Goal: Information Seeking & Learning: Learn about a topic

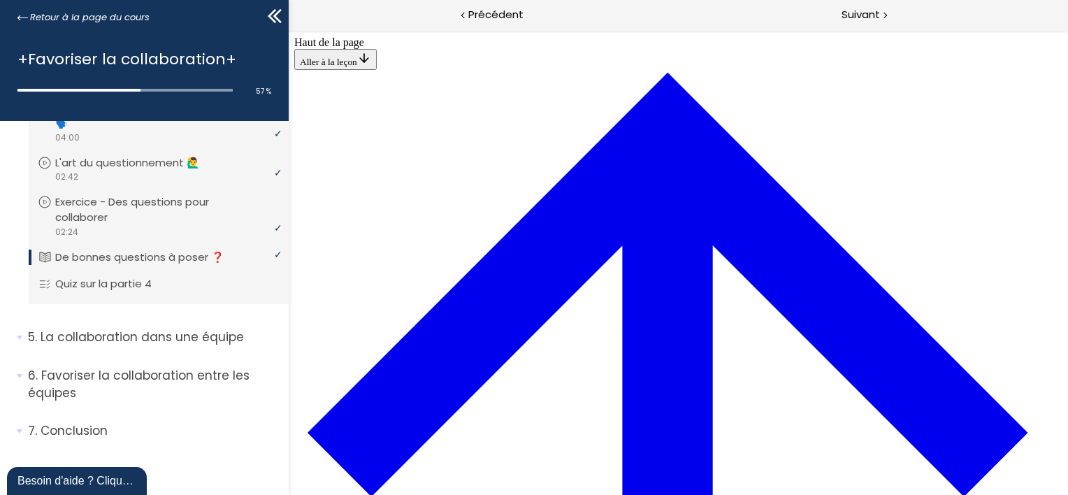
scroll to position [1646, 0]
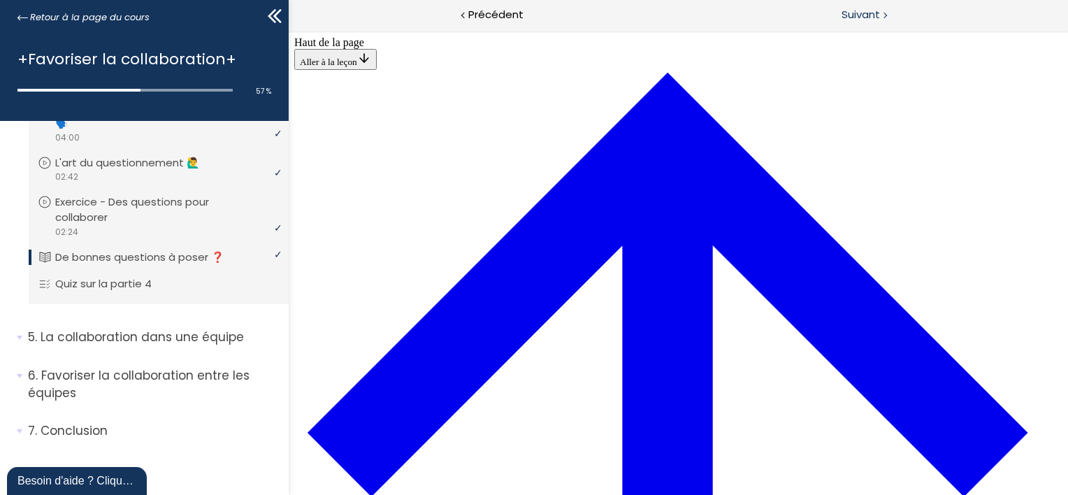
click at [861, 20] on span "Suivant" at bounding box center [861, 14] width 38 height 17
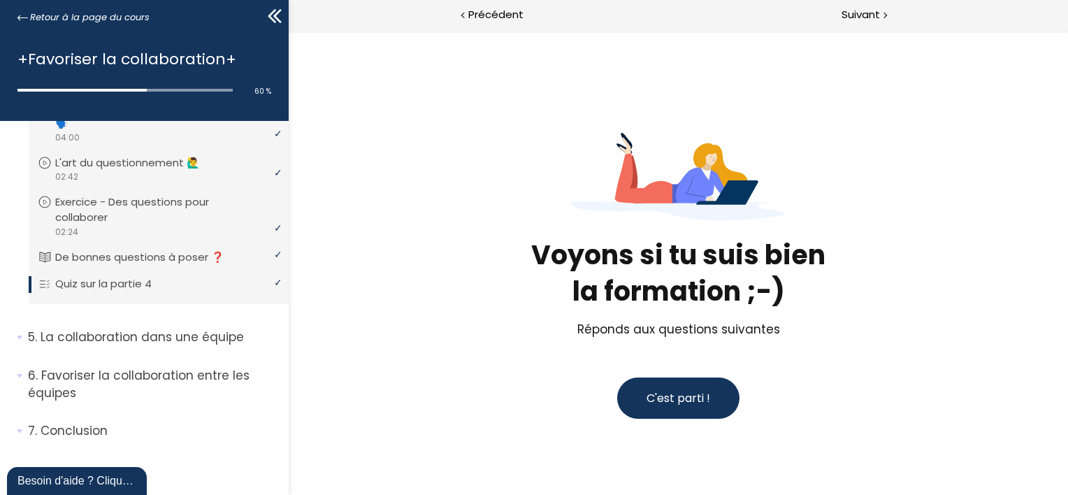
click at [655, 394] on span "C'est parti !" at bounding box center [678, 398] width 64 height 16
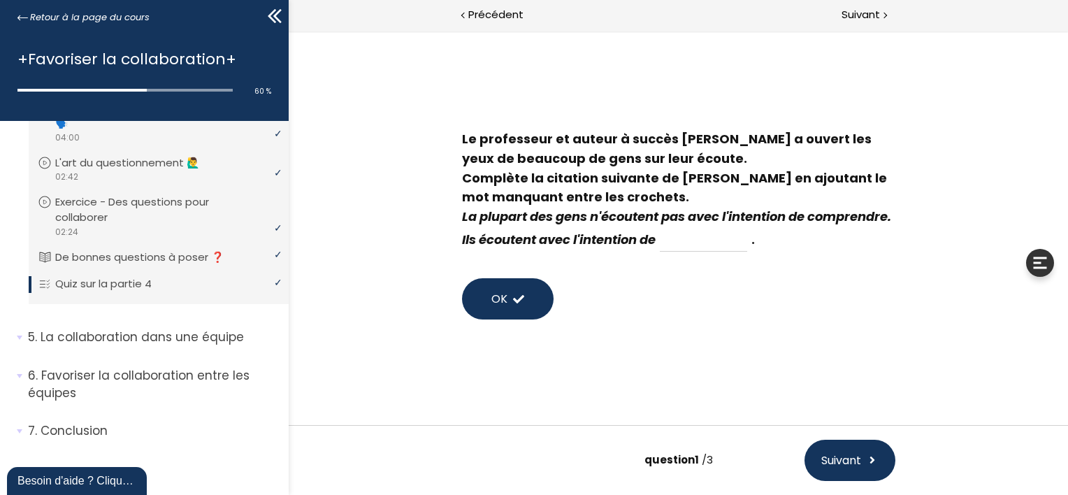
click at [747, 243] on input at bounding box center [702, 240] width 87 height 24
type input "trouver une solution"
click at [524, 296] on button "OK" at bounding box center [507, 298] width 92 height 41
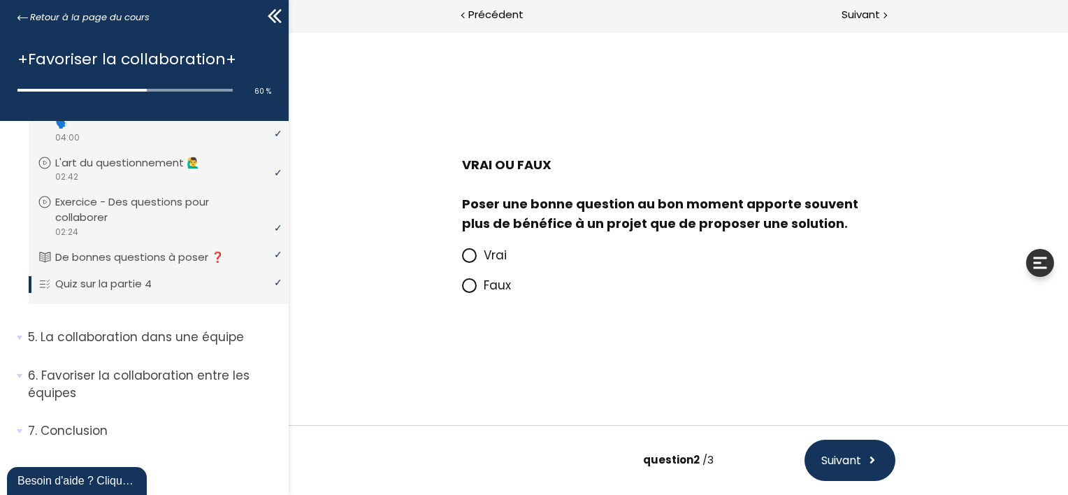
click at [479, 254] on span at bounding box center [472, 255] width 22 height 17
click at [461, 259] on input "Vrai" at bounding box center [461, 259] width 0 height 0
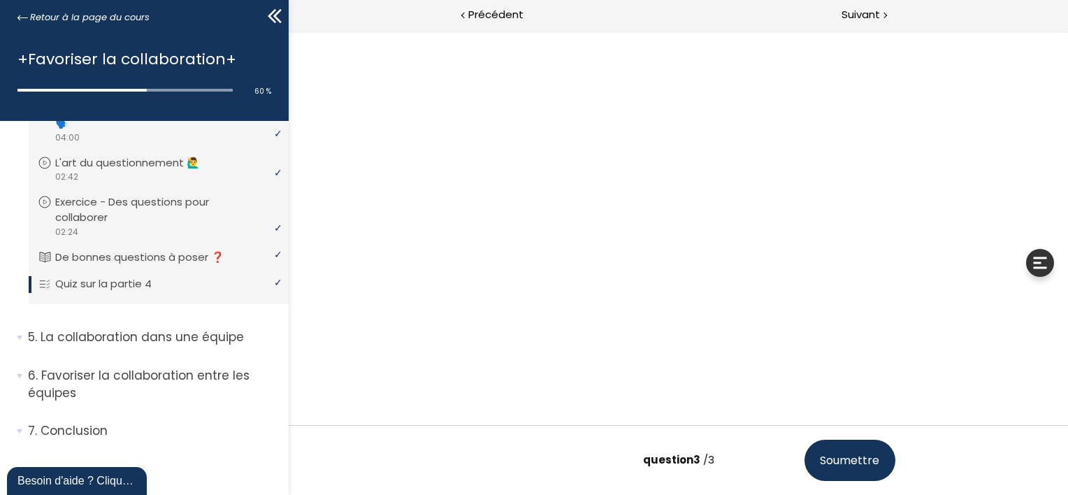
scroll to position [7, 0]
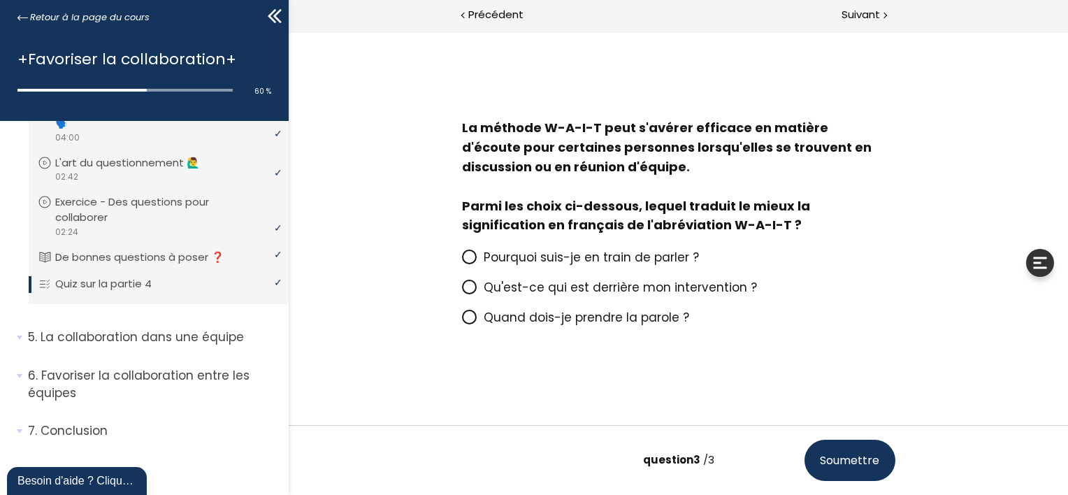
click at [647, 260] on span "Pourquoi suis-je en train de parler ?" at bounding box center [590, 257] width 215 height 17
click at [461, 261] on input "Pourquoi suis-je en train de parler ?" at bounding box center [461, 261] width 0 height 0
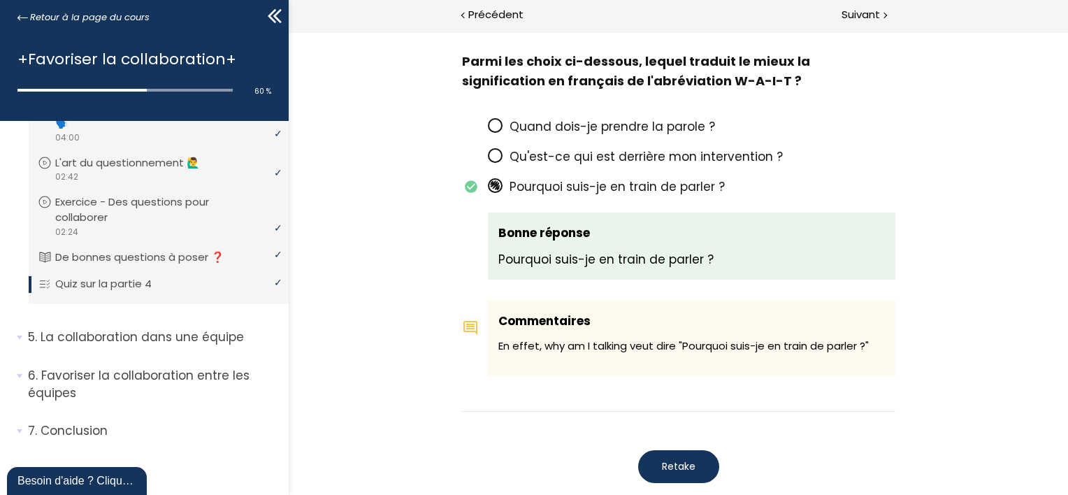
scroll to position [1295, 0]
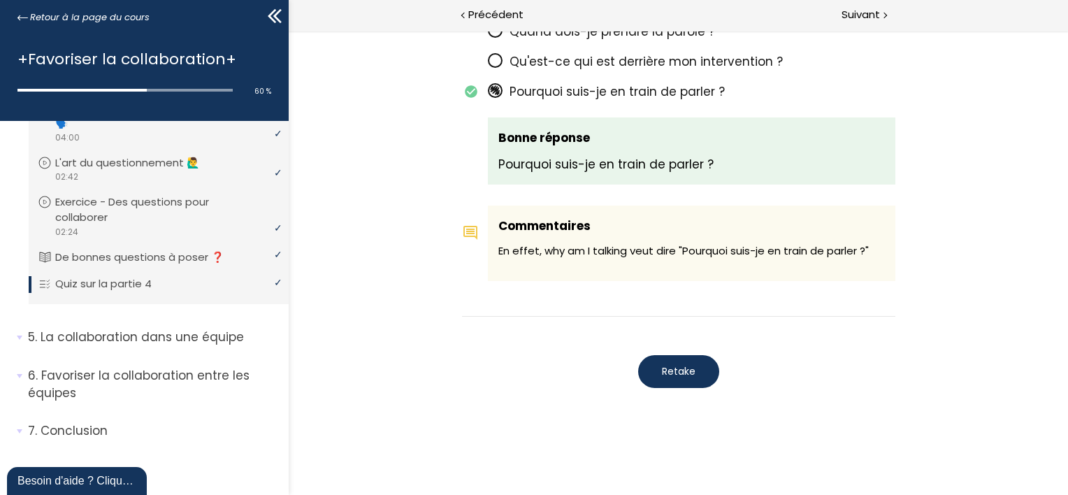
click at [676, 373] on span "Retake" at bounding box center [678, 371] width 34 height 15
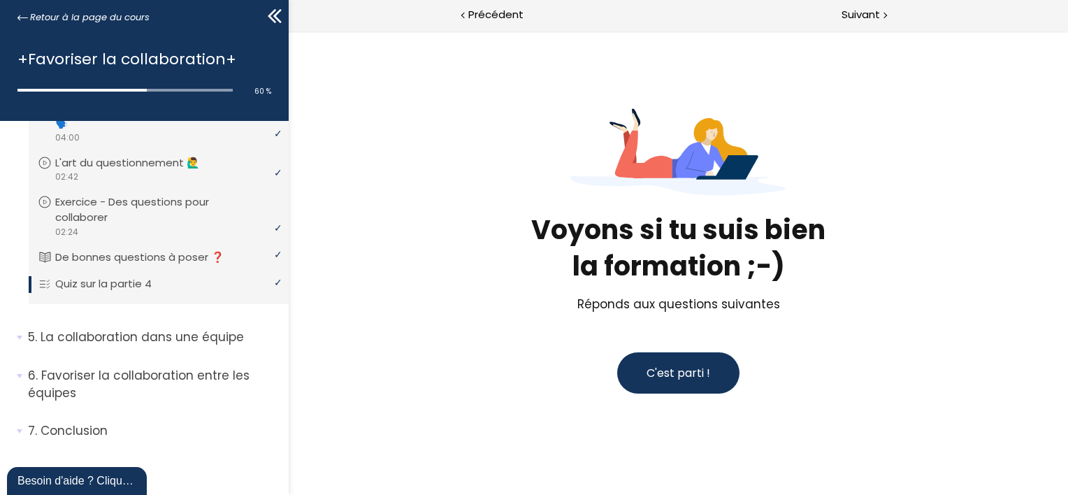
scroll to position [23, 0]
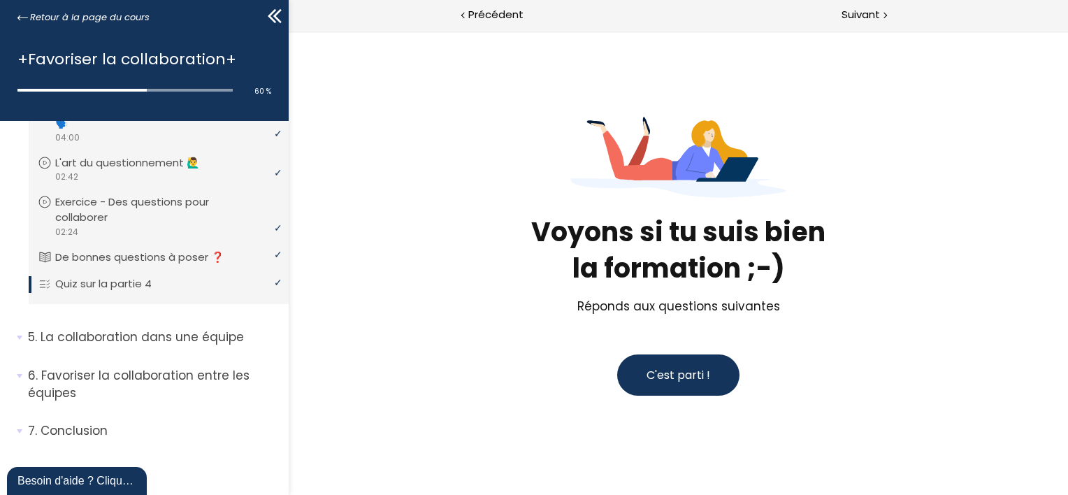
click at [700, 376] on span "C'est parti !" at bounding box center [678, 375] width 64 height 16
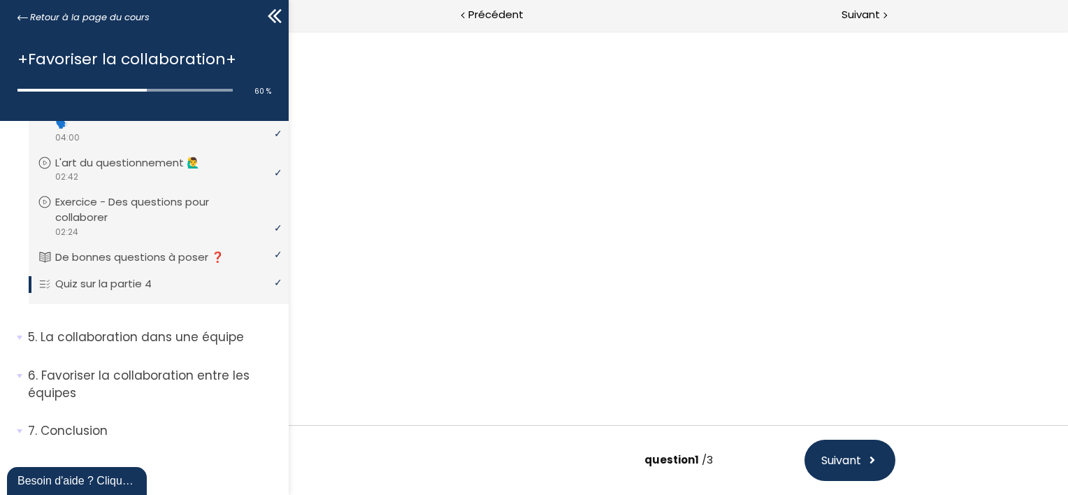
scroll to position [0, 0]
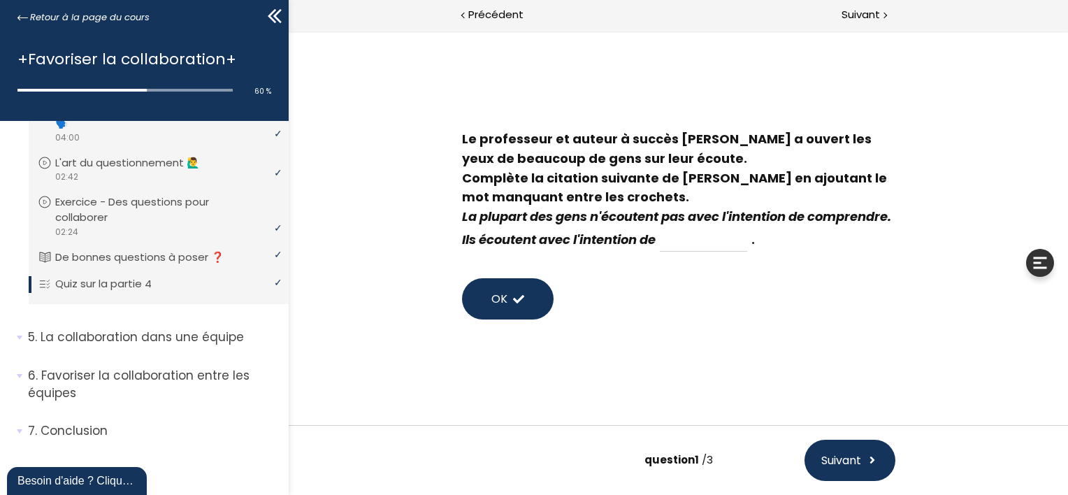
click at [747, 240] on input at bounding box center [702, 240] width 87 height 24
type input "repondre"
click at [498, 282] on button "OK" at bounding box center [507, 298] width 92 height 41
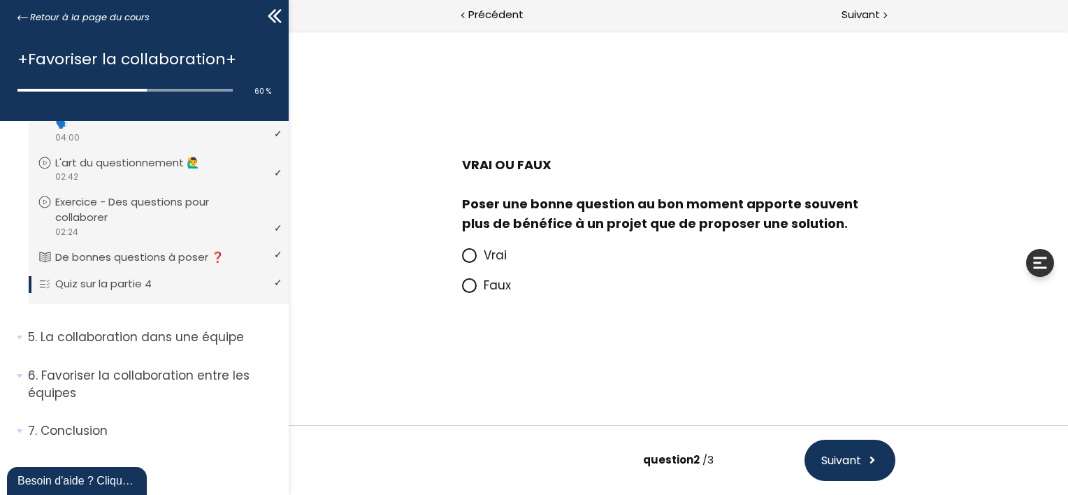
click at [473, 257] on icon at bounding box center [469, 256] width 12 height 12
click at [461, 259] on input "Vrai" at bounding box center [461, 259] width 0 height 0
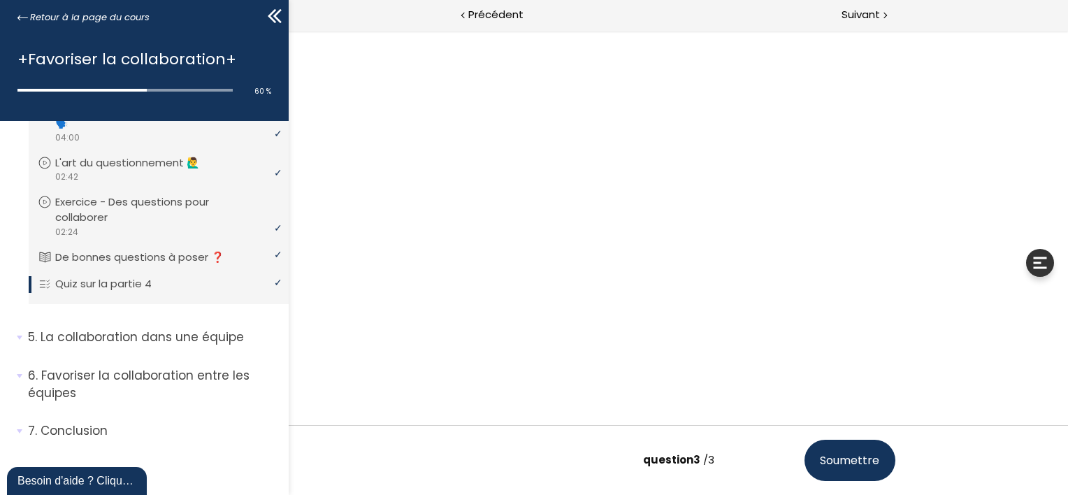
scroll to position [7, 0]
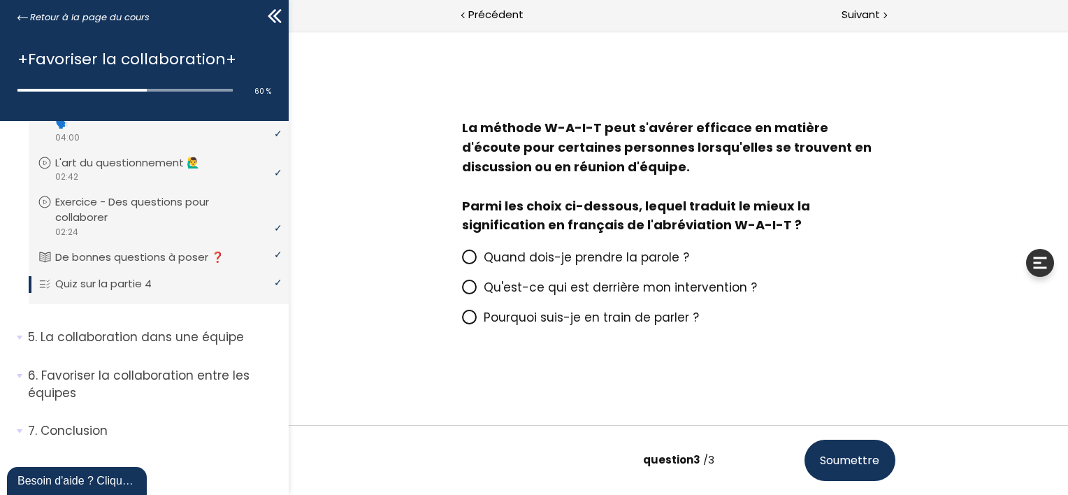
click at [514, 319] on span "Pourquoi suis-je en train de parler ?" at bounding box center [590, 317] width 215 height 17
click at [461, 322] on input "Pourquoi suis-je en train de parler ?" at bounding box center [461, 322] width 0 height 0
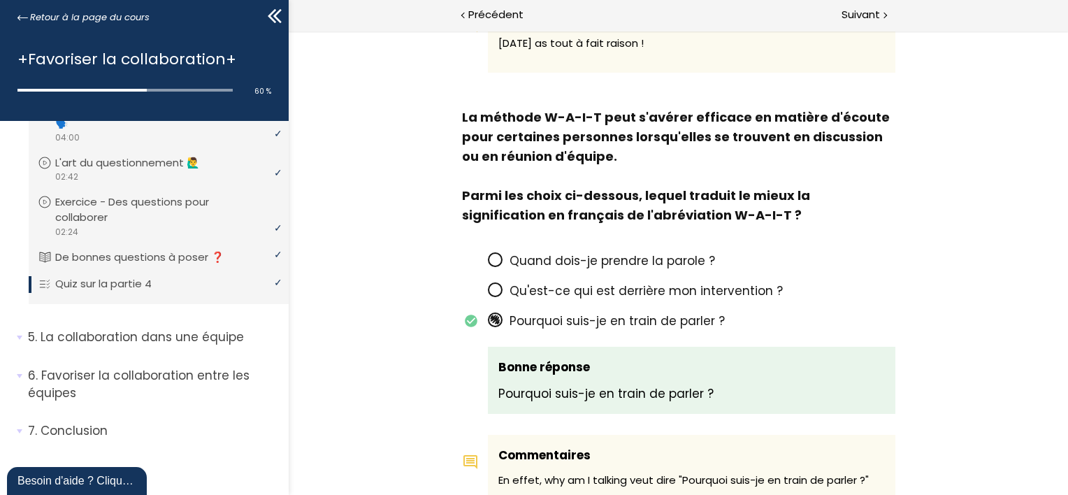
scroll to position [1274, 0]
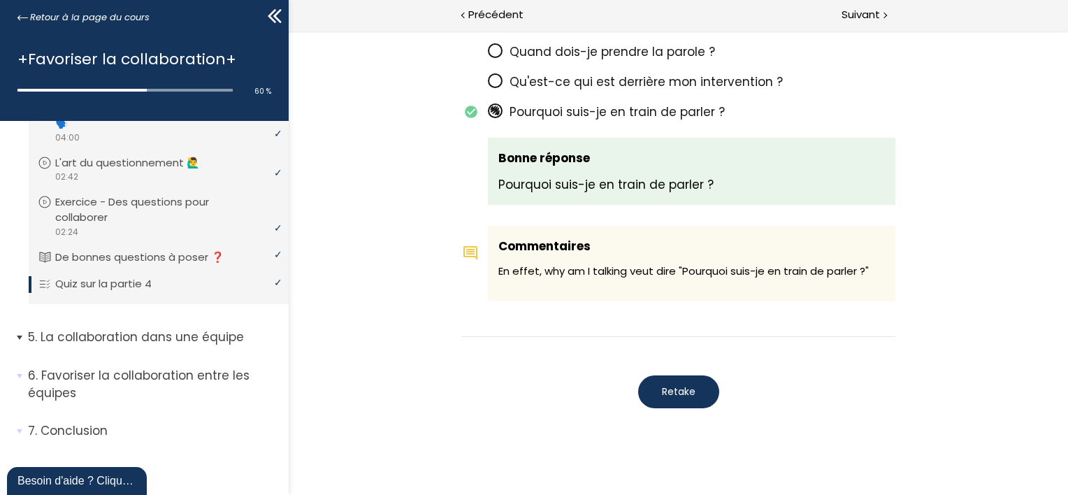
click at [148, 339] on p "La collaboration dans une équipe" at bounding box center [153, 337] width 250 height 17
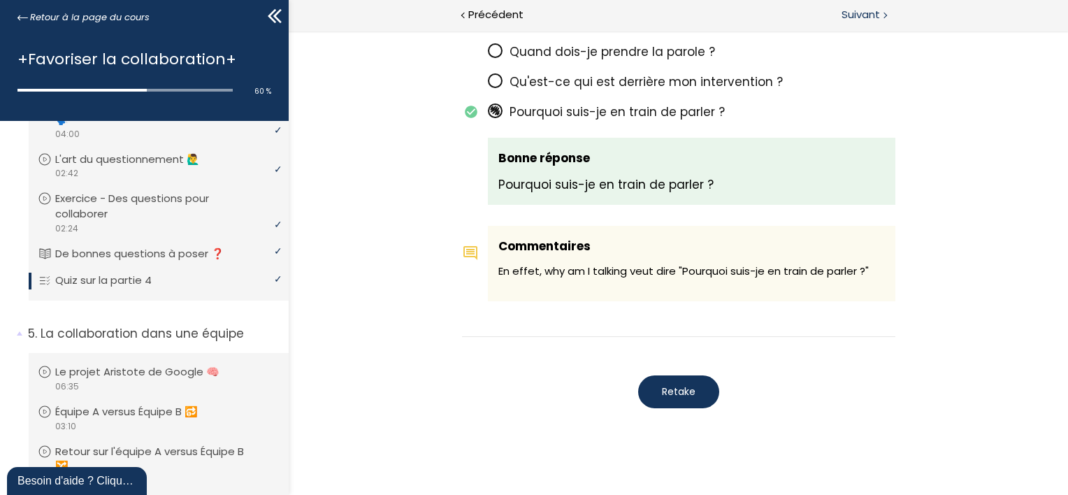
click at [859, 16] on span "Suivant" at bounding box center [861, 14] width 38 height 17
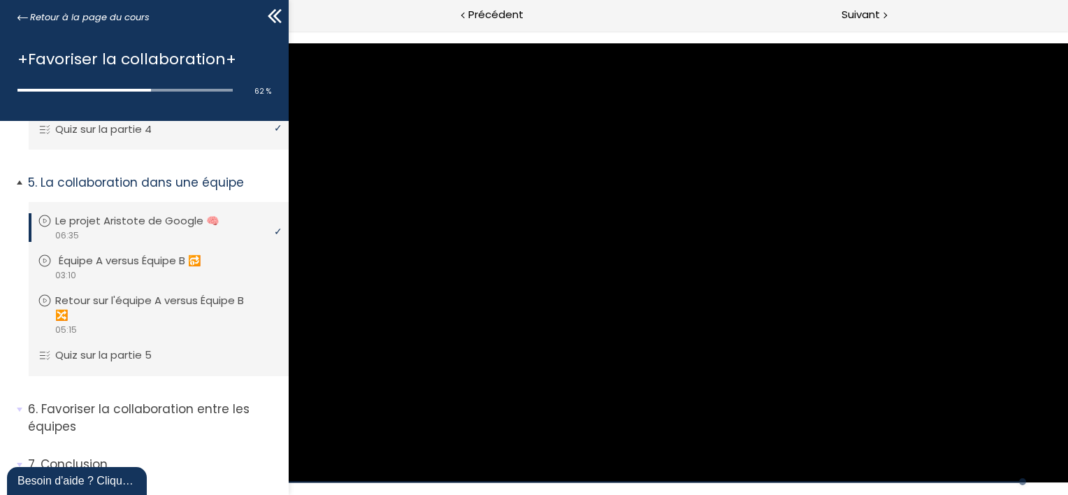
scroll to position [1228, 0]
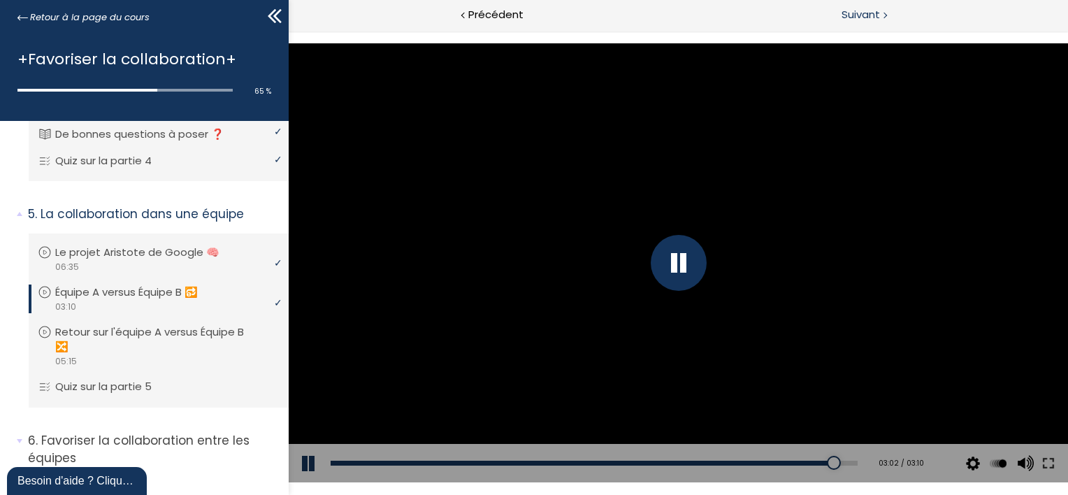
click at [867, 14] on span "Suivant" at bounding box center [861, 14] width 38 height 17
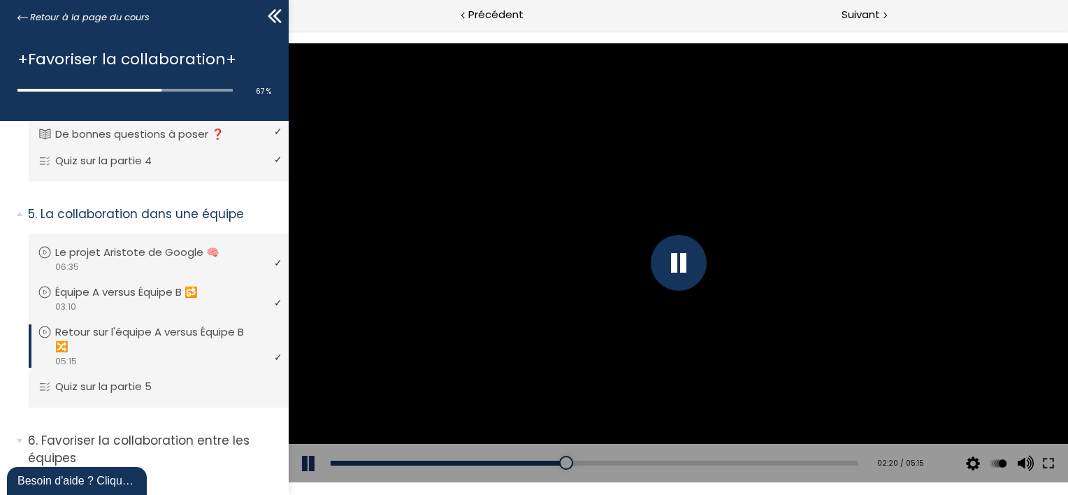
click at [687, 340] on div at bounding box center [678, 262] width 780 height 438
click at [585, 319] on div at bounding box center [678, 262] width 780 height 438
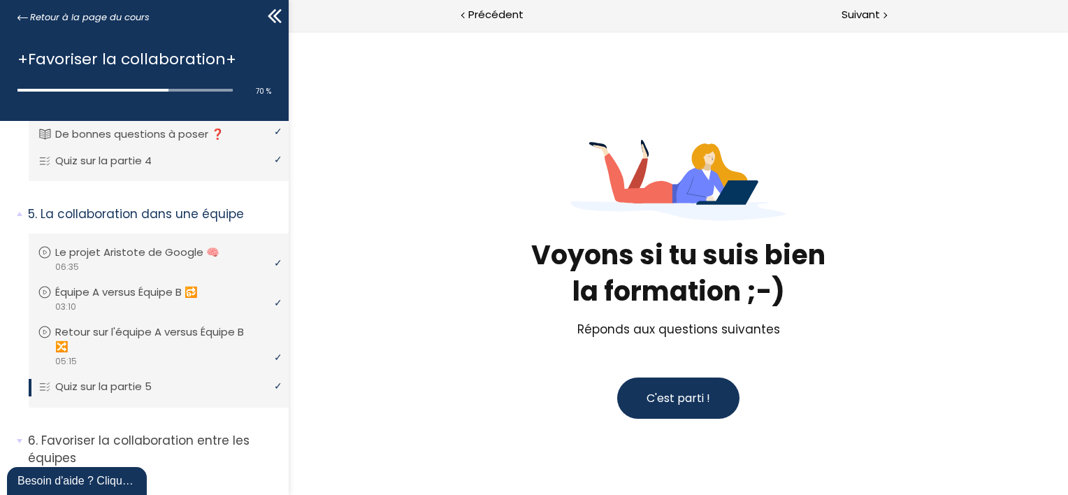
click at [663, 397] on span "C'est parti !" at bounding box center [678, 398] width 64 height 16
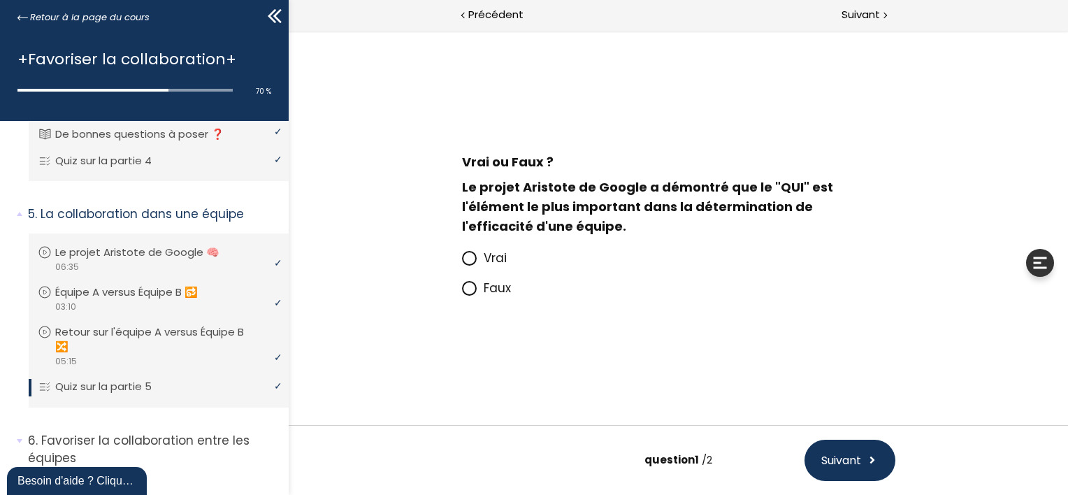
click at [473, 291] on icon at bounding box center [469, 288] width 12 height 12
click at [461, 292] on input "Faux" at bounding box center [461, 292] width 0 height 0
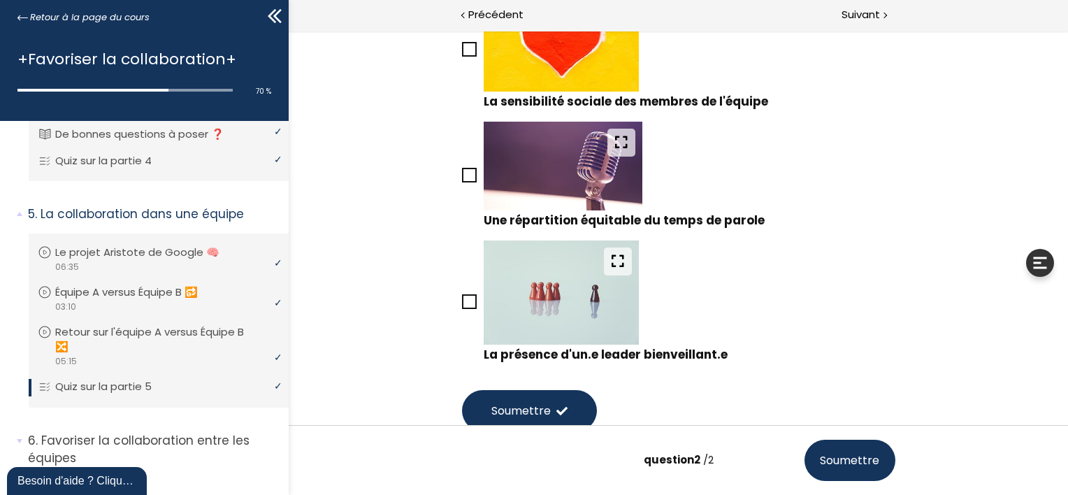
scroll to position [378, 0]
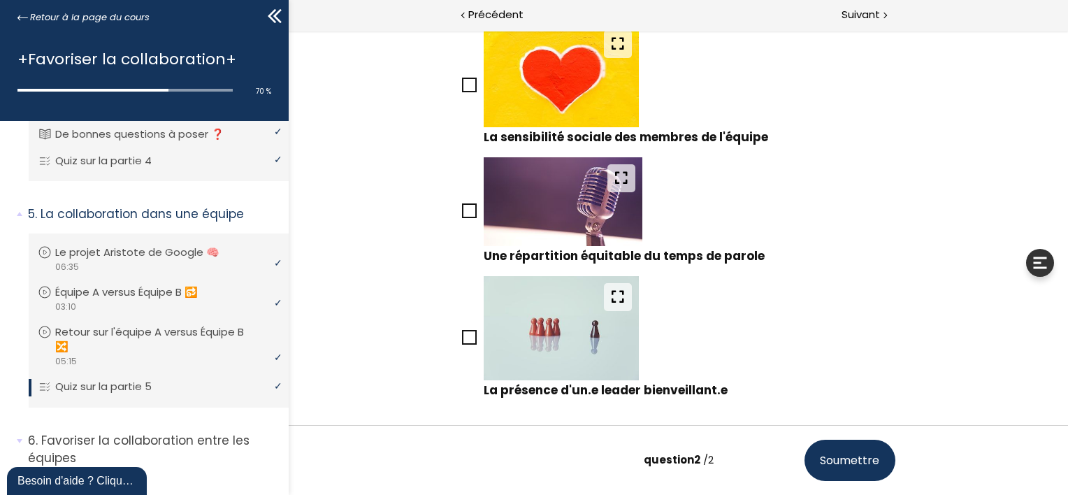
click at [468, 214] on icon at bounding box center [469, 211] width 12 height 12
click at [461, 215] on input "Une répartition équitable du temps de parole" at bounding box center [461, 215] width 0 height 0
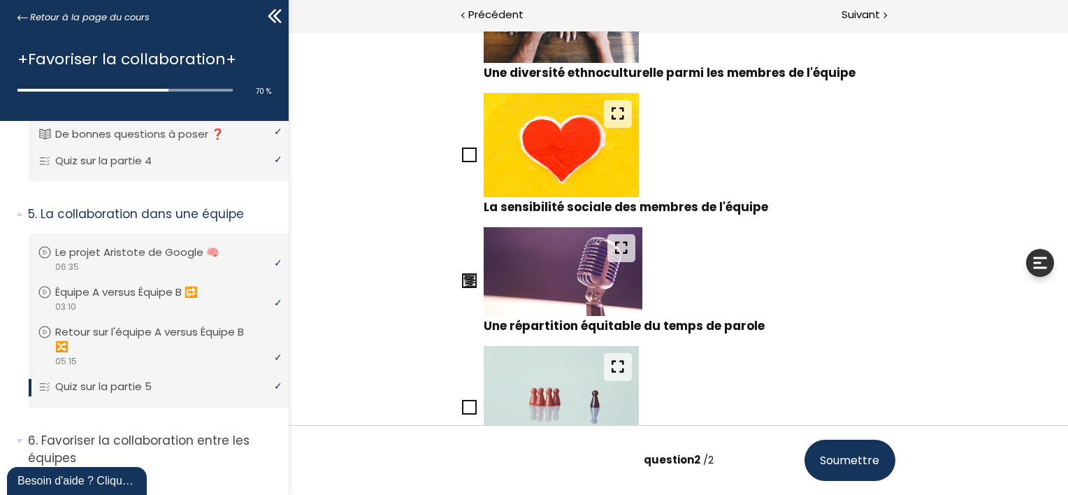
scroll to position [238, 0]
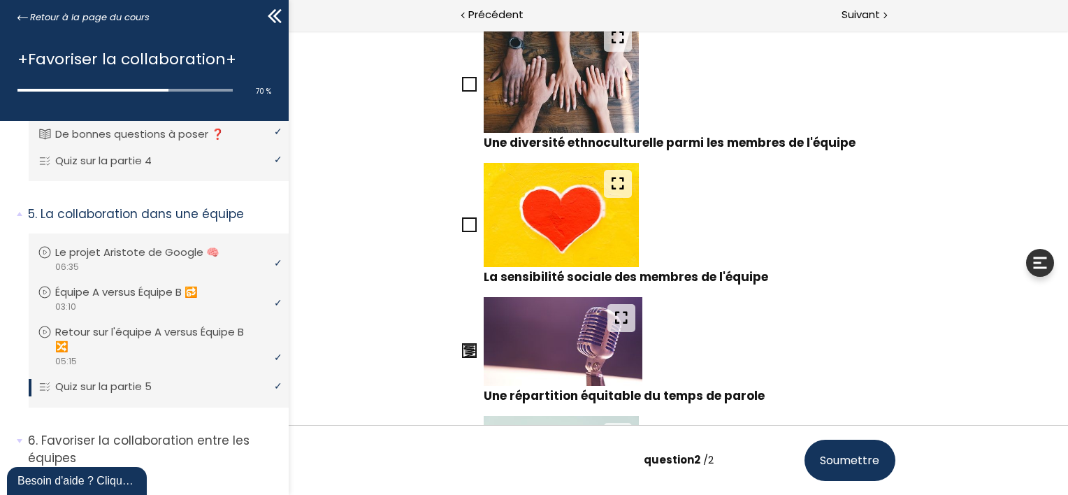
click at [464, 222] on icon at bounding box center [469, 224] width 11 height 11
click at [461, 229] on input "La sensibilité sociale des membres de l'équipe" at bounding box center [461, 229] width 0 height 0
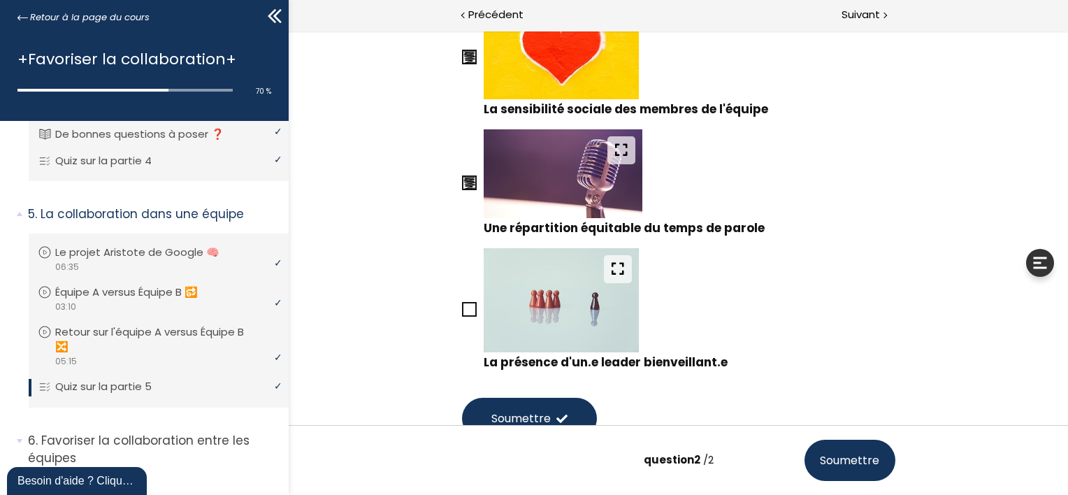
scroll to position [517, 0]
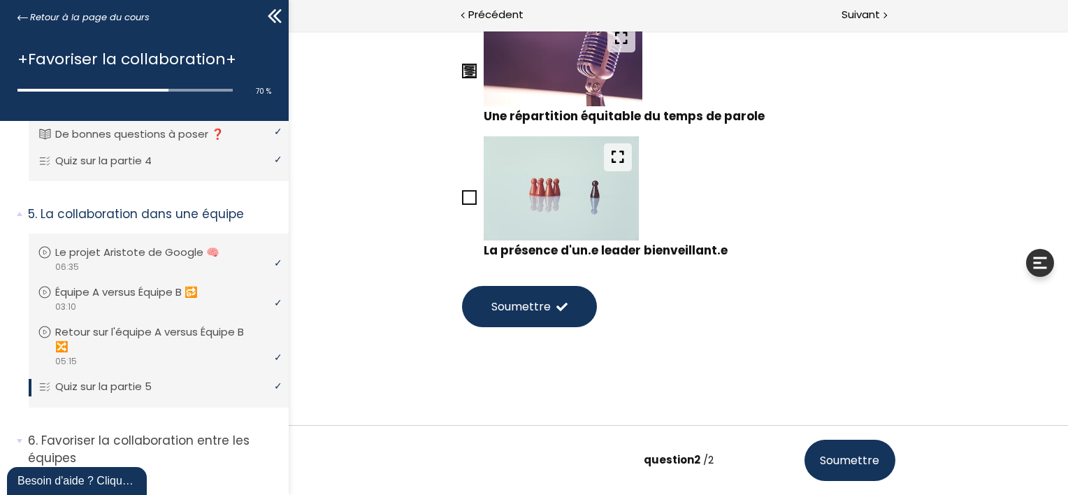
click at [551, 295] on button "Soumettre" at bounding box center [528, 306] width 135 height 41
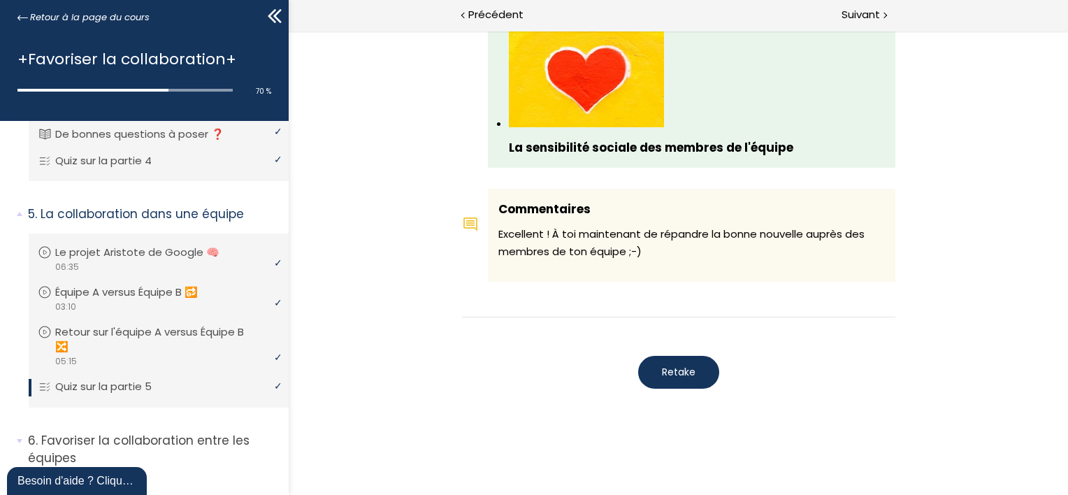
scroll to position [1579, 0]
click at [850, 17] on span "Suivant" at bounding box center [861, 14] width 38 height 17
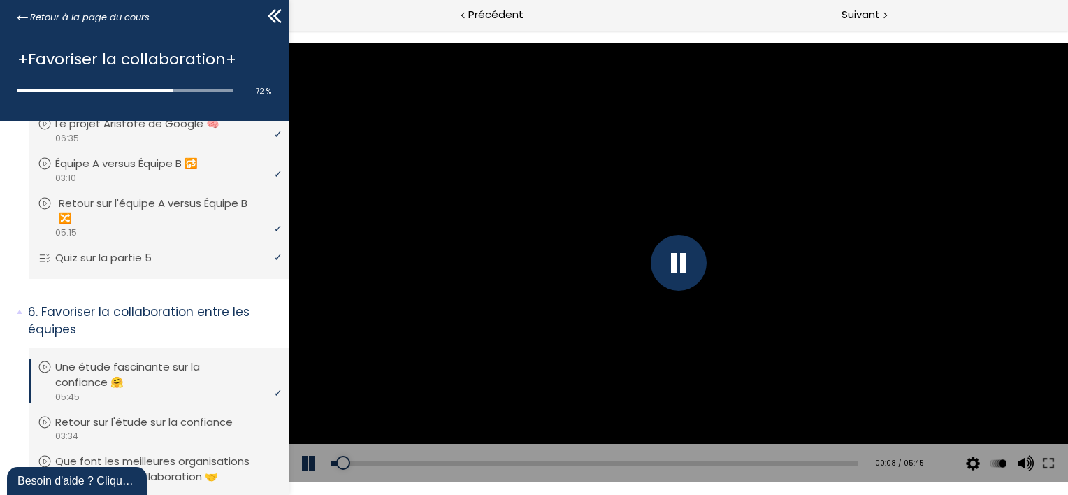
scroll to position [1343, 0]
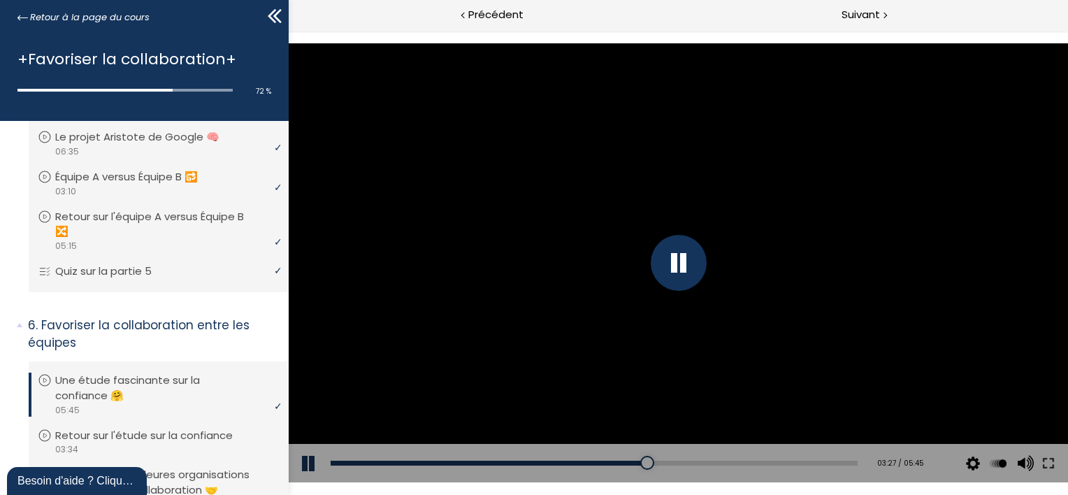
click at [682, 259] on div at bounding box center [678, 263] width 56 height 56
click at [682, 274] on div at bounding box center [678, 262] width 780 height 438
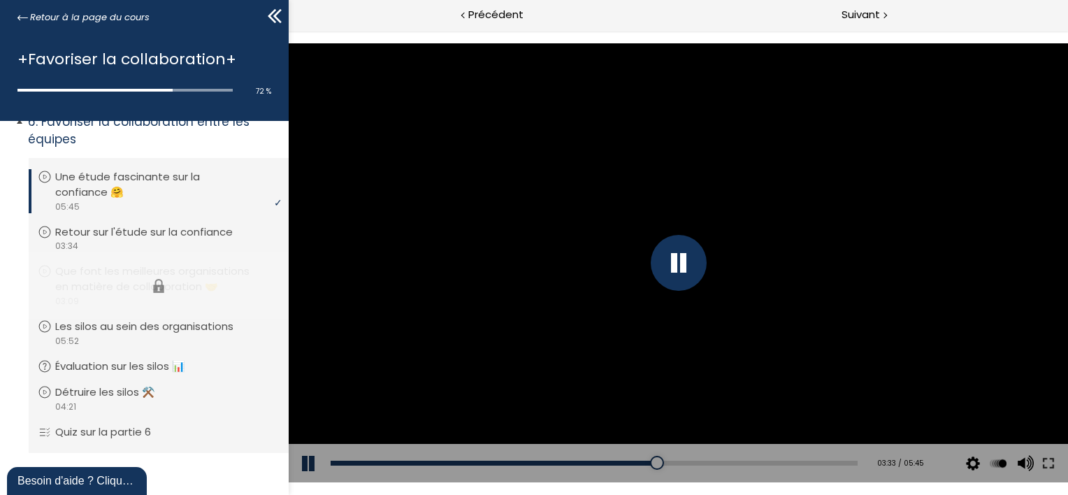
scroll to position [1553, 0]
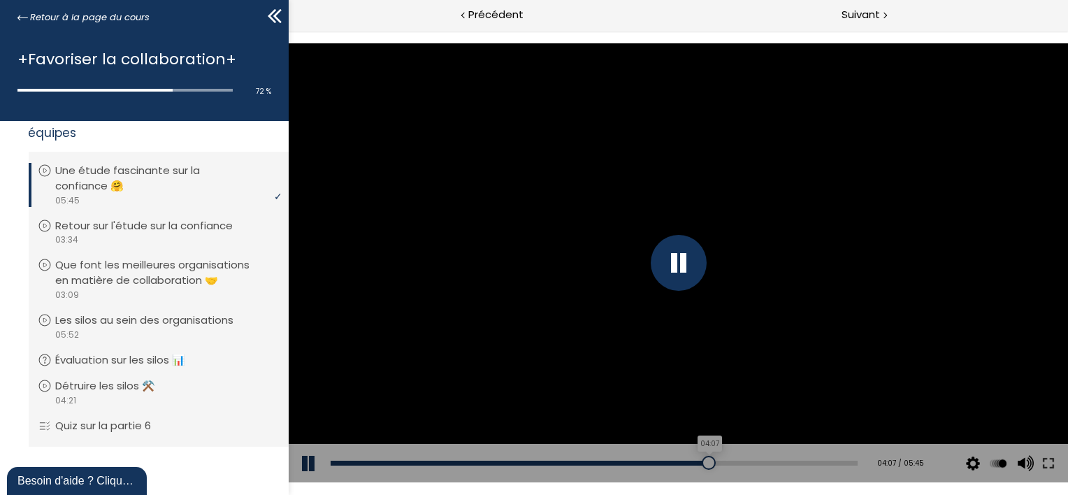
drag, startPoint x: 707, startPoint y: 465, endPoint x: 694, endPoint y: 465, distance: 13.3
click at [701, 465] on div at bounding box center [708, 463] width 14 height 14
drag, startPoint x: 697, startPoint y: 461, endPoint x: 682, endPoint y: 466, distance: 15.5
click at [696, 466] on div at bounding box center [703, 463] width 14 height 14
click at [703, 460] on div "Add chapter 04:09" at bounding box center [593, 463] width 527 height 39
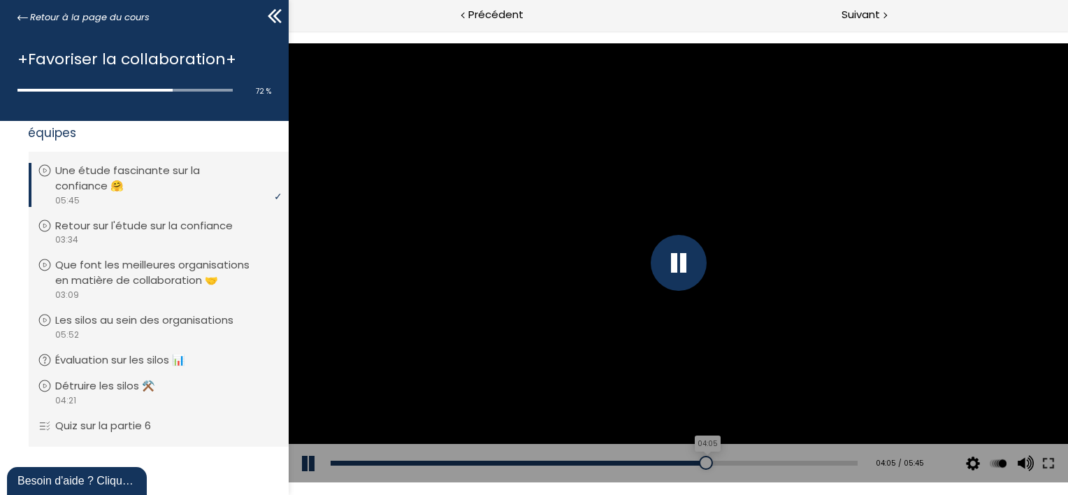
click at [698, 464] on div "04:05" at bounding box center [593, 463] width 527 height 5
click at [679, 466] on div "Add chapter 04:06" at bounding box center [593, 463] width 527 height 39
click at [677, 463] on div "03:52" at bounding box center [593, 463] width 527 height 5
drag, startPoint x: 767, startPoint y: 459, endPoint x: 749, endPoint y: 461, distance: 17.6
click at [751, 461] on div at bounding box center [758, 463] width 14 height 14
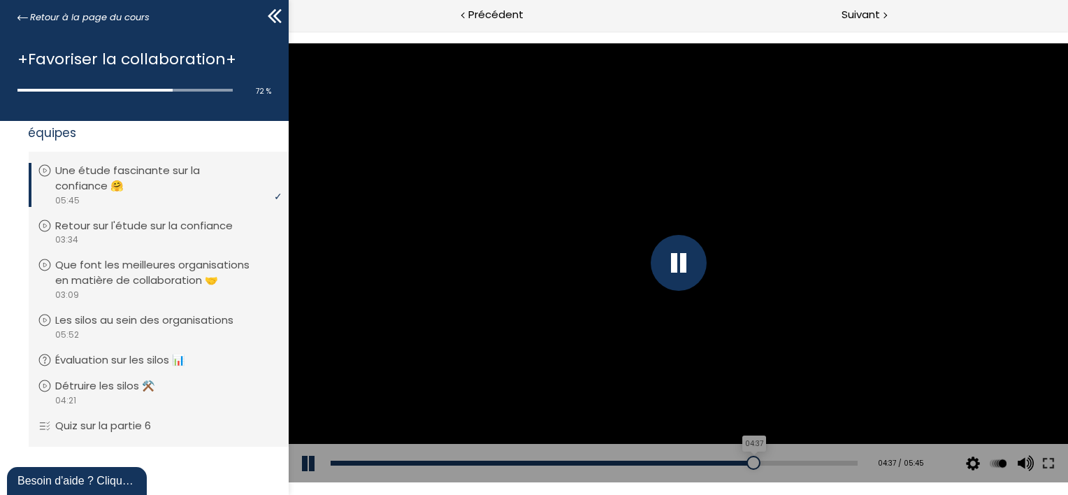
click at [746, 464] on div at bounding box center [753, 463] width 14 height 14
click at [622, 461] on div "03:14" at bounding box center [593, 463] width 527 height 5
click at [641, 468] on div "Add chapter 03:28" at bounding box center [593, 463] width 527 height 39
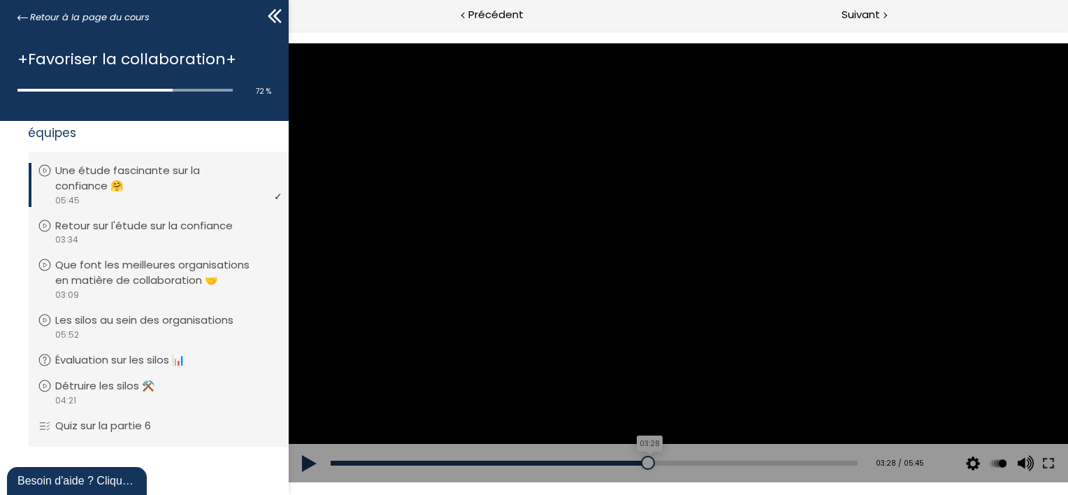
click at [641, 465] on div "03:28" at bounding box center [593, 463] width 527 height 5
click at [668, 464] on div "03:46" at bounding box center [593, 463] width 527 height 5
click at [307, 454] on button at bounding box center [309, 463] width 42 height 39
click at [714, 461] on div "04:17" at bounding box center [593, 463] width 527 height 5
click at [736, 464] on div "04:31" at bounding box center [593, 463] width 527 height 5
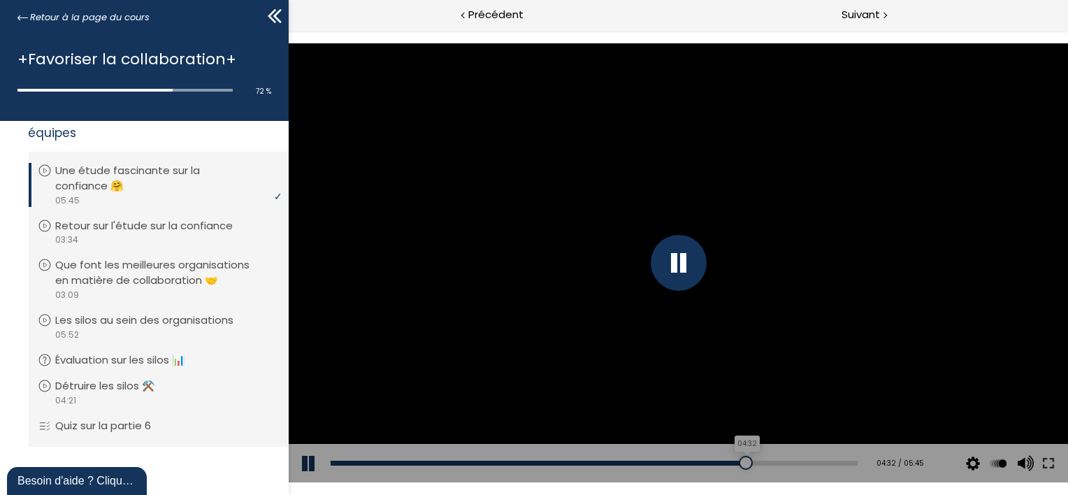
click at [743, 464] on div at bounding box center [745, 463] width 14 height 14
click at [755, 464] on div "04:44" at bounding box center [593, 463] width 527 height 5
click at [770, 461] on div "04:55" at bounding box center [593, 463] width 527 height 5
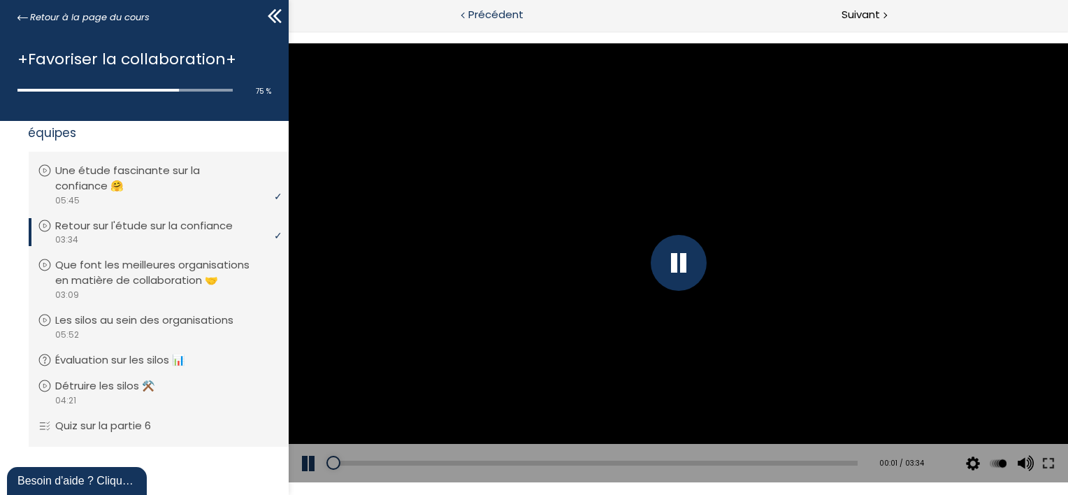
click at [497, 20] on span "Précédent" at bounding box center [495, 14] width 55 height 17
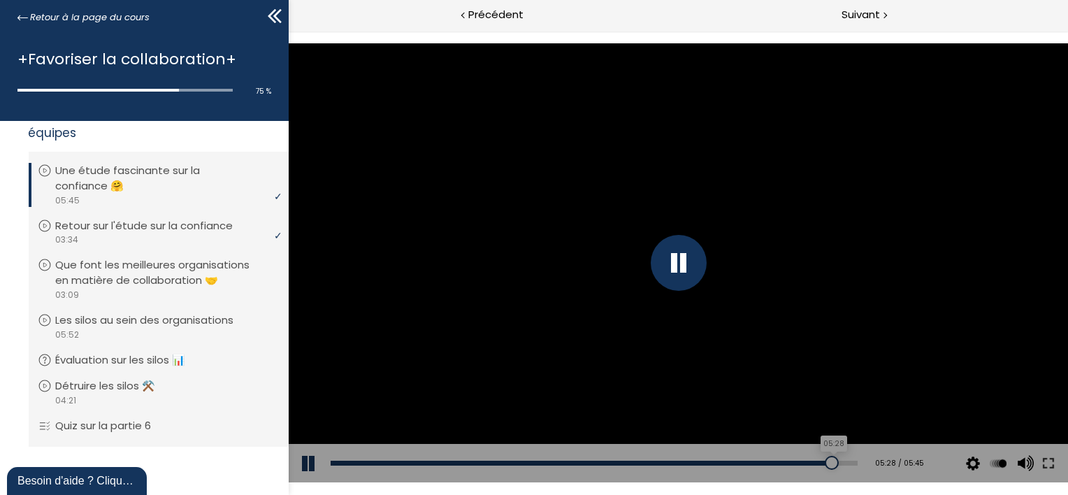
click at [821, 461] on div "05:28" at bounding box center [593, 463] width 527 height 5
click at [683, 275] on div at bounding box center [678, 263] width 56 height 56
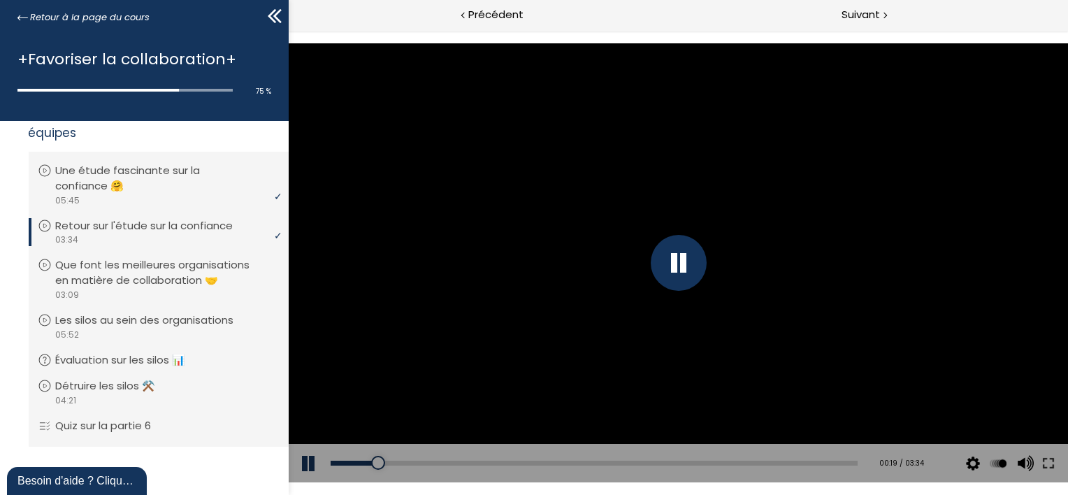
click at [689, 257] on div at bounding box center [678, 263] width 56 height 56
click at [566, 299] on div at bounding box center [678, 262] width 780 height 438
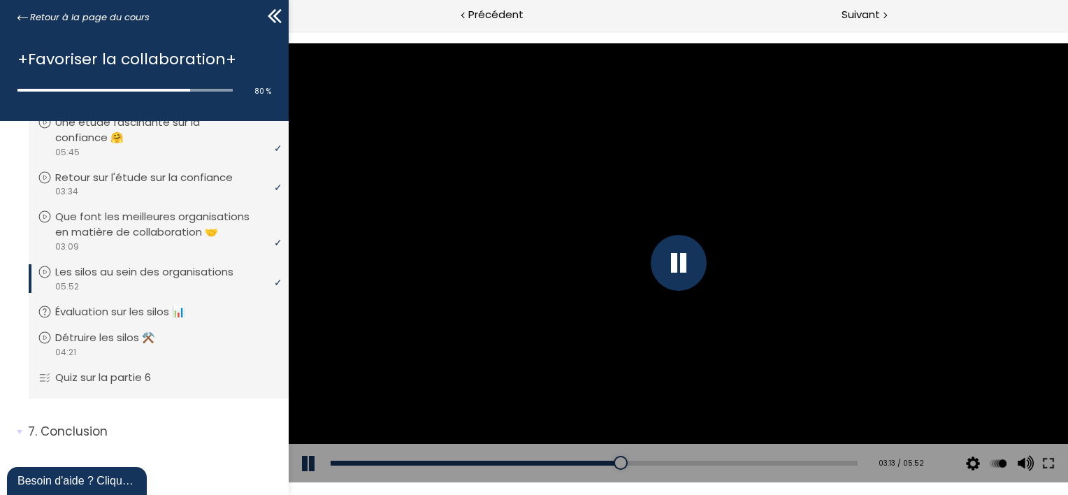
click at [691, 252] on div at bounding box center [678, 263] width 56 height 56
click at [660, 254] on div at bounding box center [678, 262] width 780 height 438
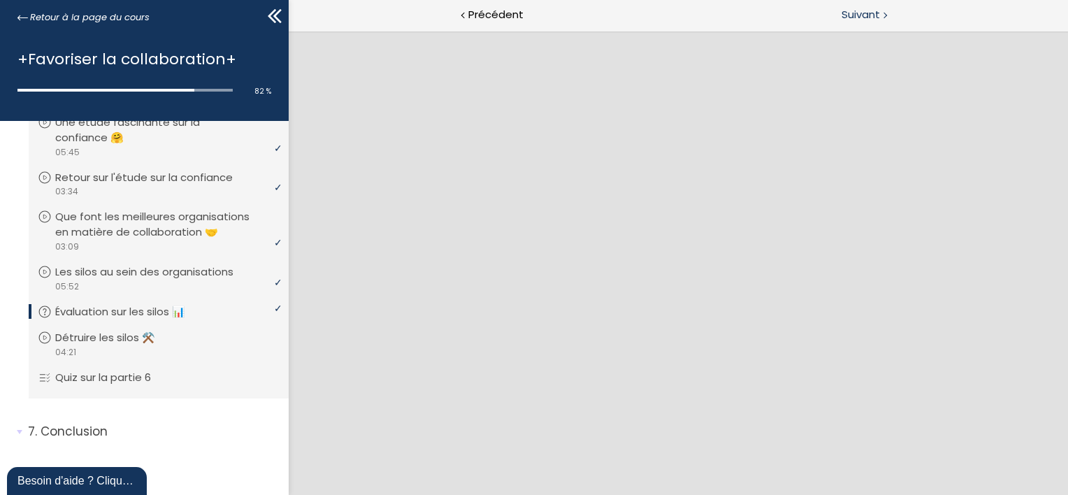
click at [864, 17] on span "Suivant" at bounding box center [861, 14] width 38 height 17
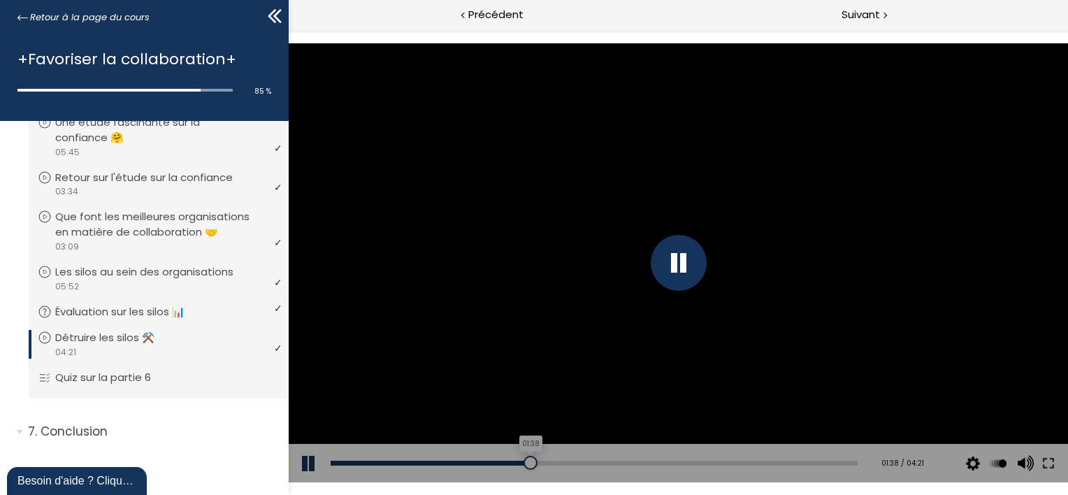
drag, startPoint x: 539, startPoint y: 460, endPoint x: 525, endPoint y: 459, distance: 14.0
click at [525, 459] on div at bounding box center [530, 463] width 14 height 14
click at [511, 462] on div at bounding box center [516, 463] width 14 height 14
click at [670, 271] on div at bounding box center [678, 263] width 56 height 56
click at [672, 260] on div at bounding box center [678, 263] width 56 height 56
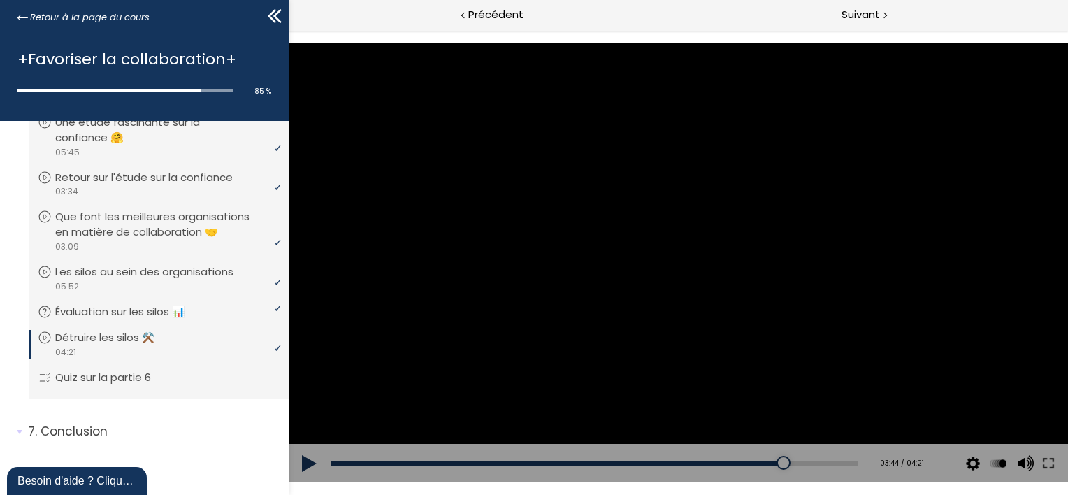
click at [608, 260] on div at bounding box center [678, 262] width 780 height 438
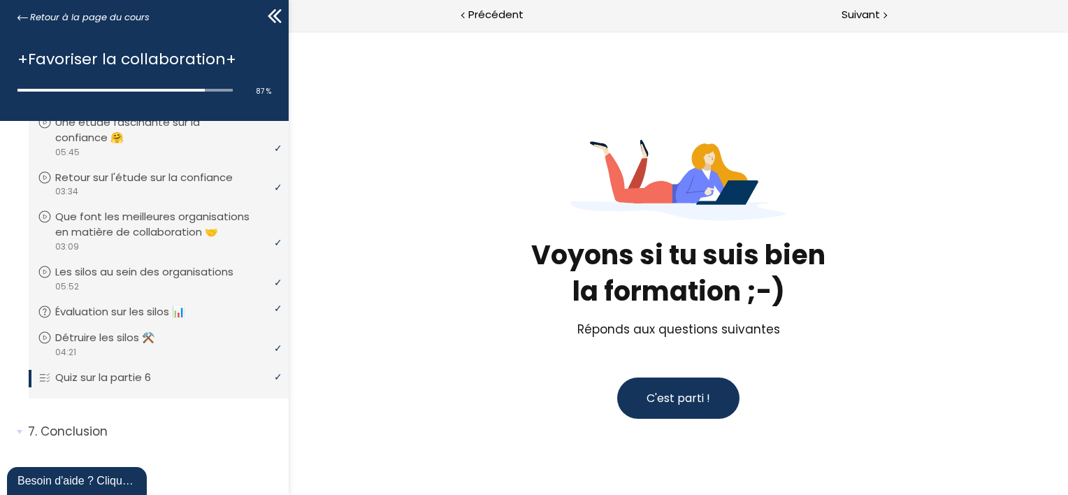
click at [685, 390] on span "C'est parti !" at bounding box center [678, 398] width 64 height 16
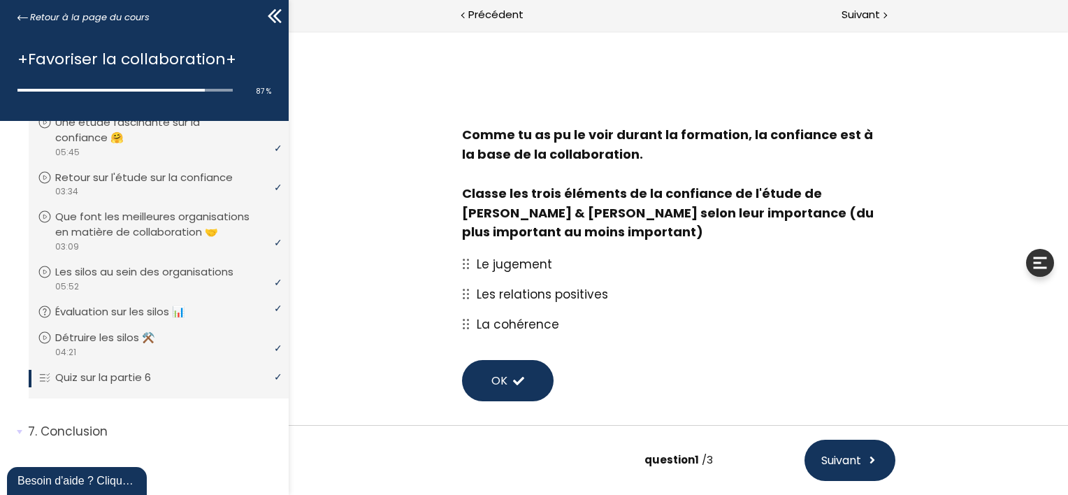
scroll to position [75, 0]
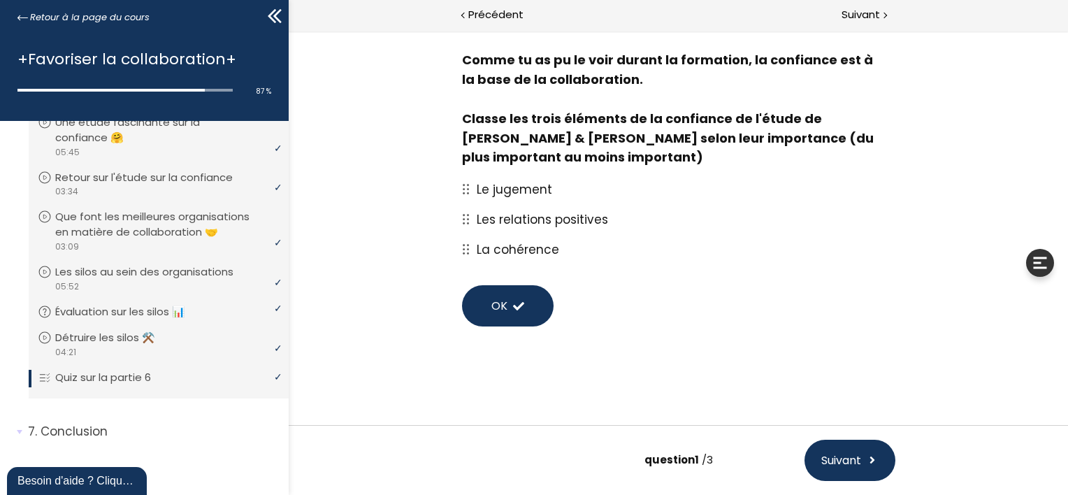
click at [489, 222] on span "Les relations positives" at bounding box center [541, 219] width 131 height 17
click at [496, 306] on span "OK" at bounding box center [499, 305] width 16 height 17
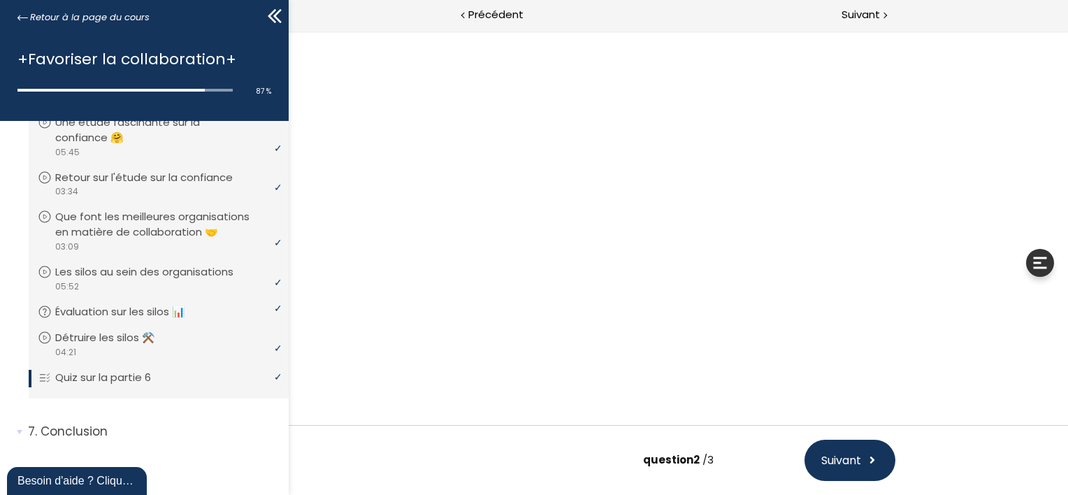
scroll to position [0, 0]
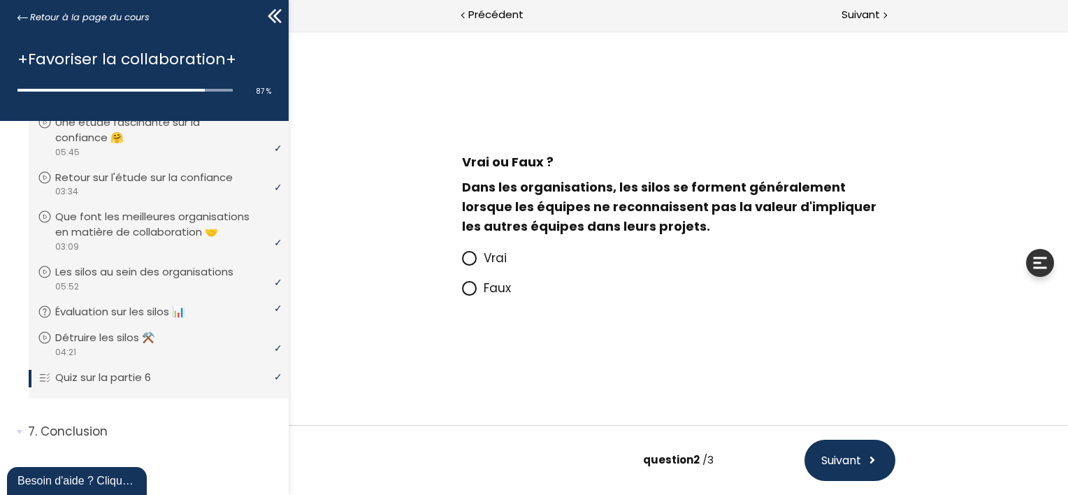
click at [471, 257] on icon at bounding box center [468, 258] width 8 height 8
click at [461, 262] on input "Vrai" at bounding box center [461, 262] width 0 height 0
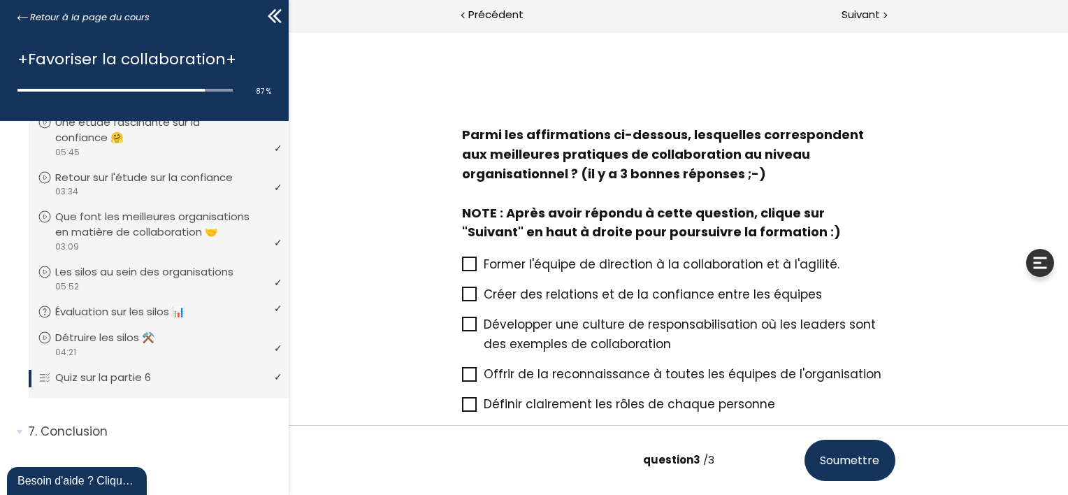
scroll to position [87, 0]
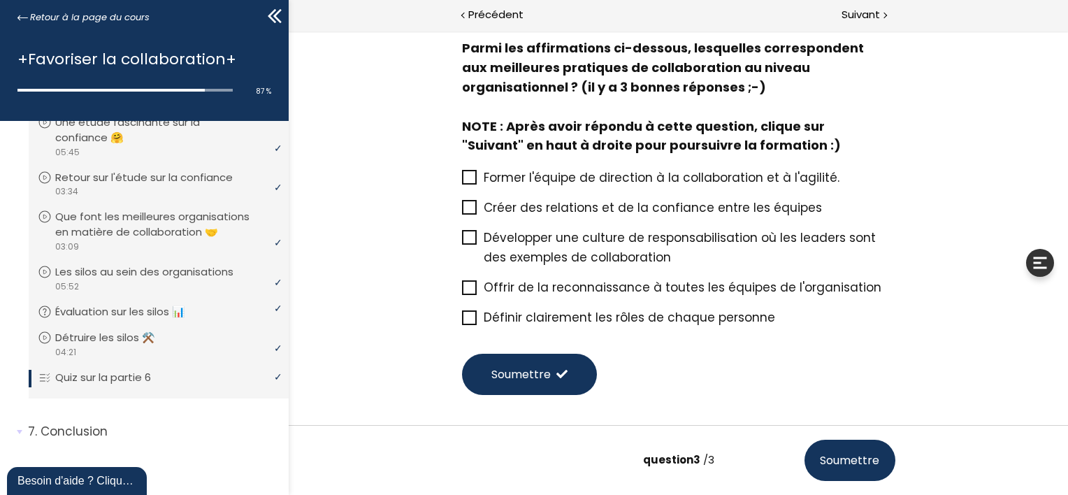
click at [463, 203] on icon at bounding box center [469, 207] width 12 height 12
click at [461, 212] on input "Créer des relations et de la confiance entre les équipes" at bounding box center [461, 212] width 0 height 0
click at [466, 286] on icon at bounding box center [469, 287] width 11 height 11
click at [461, 292] on input "Offrir de la reconnaissance à toutes les équipes de l'organisation" at bounding box center [461, 292] width 0 height 0
click at [466, 325] on span at bounding box center [468, 317] width 15 height 15
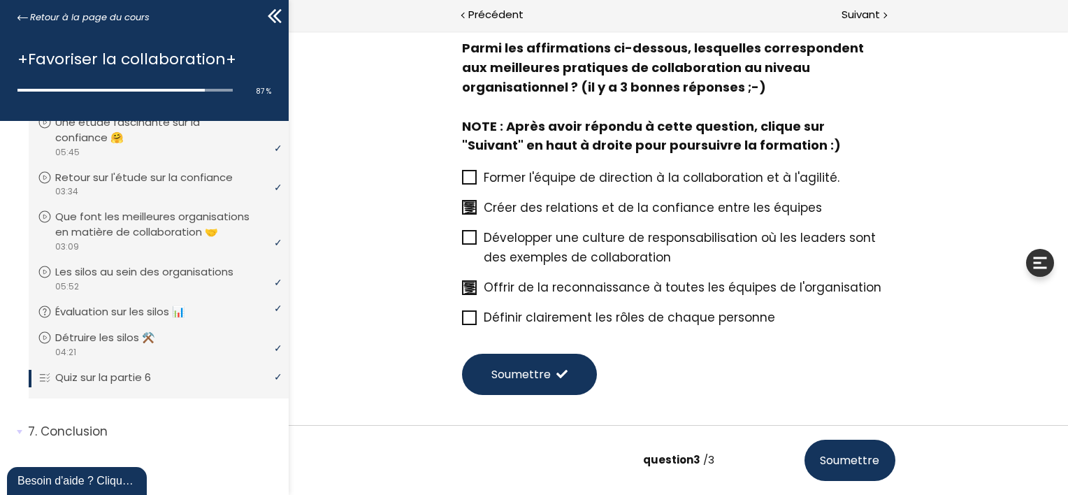
click at [461, 322] on input "Définir clairement les rôles de chaque personne" at bounding box center [461, 322] width 0 height 0
click at [527, 388] on button "Soumettre" at bounding box center [528, 374] width 135 height 41
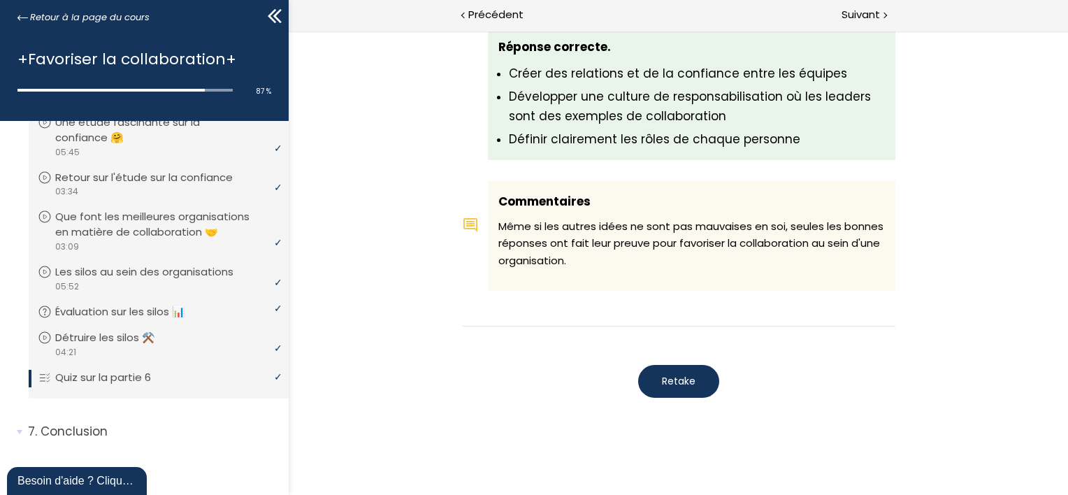
scroll to position [1539, 0]
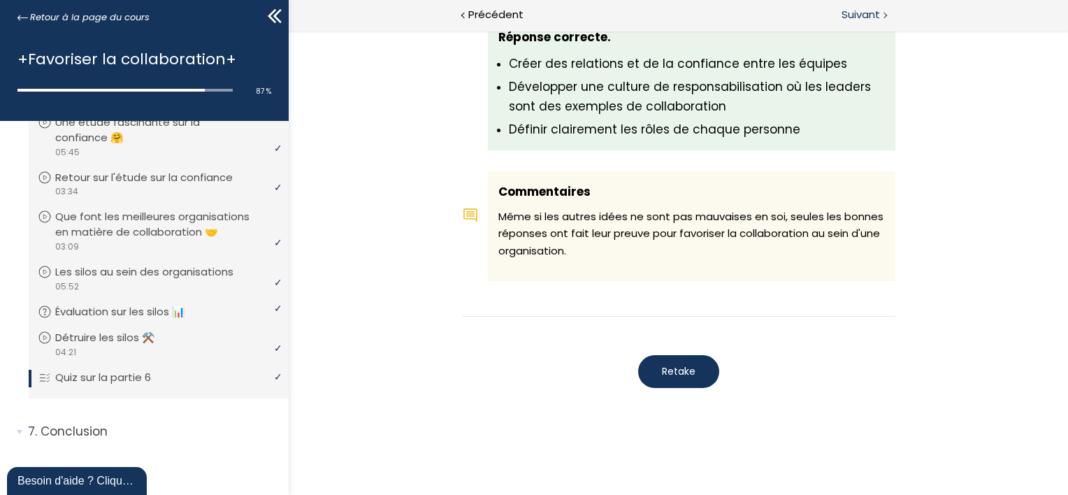
click at [864, 14] on span "Suivant" at bounding box center [861, 14] width 38 height 17
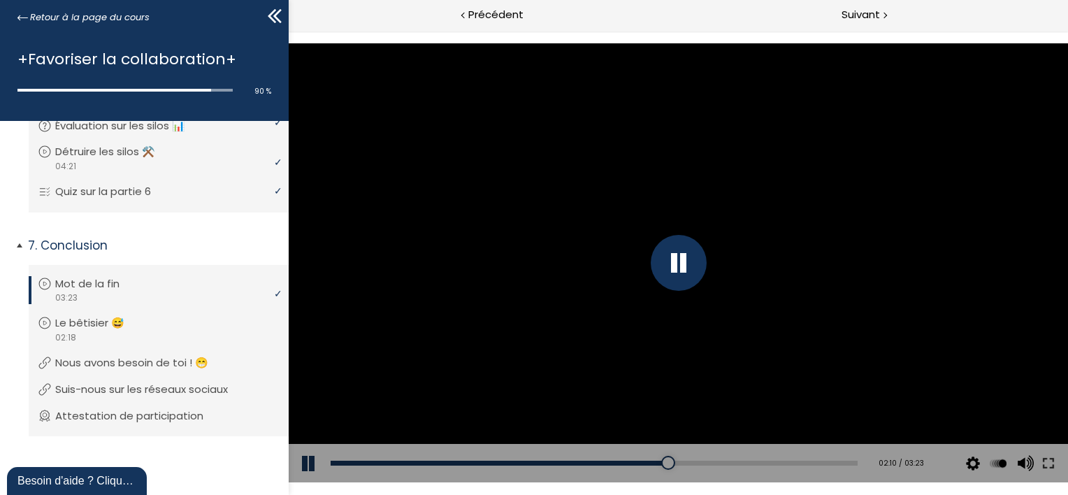
scroll to position [1809, 0]
click at [716, 459] on div "Add chapter 02:31" at bounding box center [593, 463] width 527 height 39
click at [734, 461] on div "02:39" at bounding box center [593, 463] width 527 height 5
click at [805, 461] on div "03:07" at bounding box center [593, 463] width 527 height 5
click at [834, 462] on div "03:18" at bounding box center [593, 463] width 527 height 5
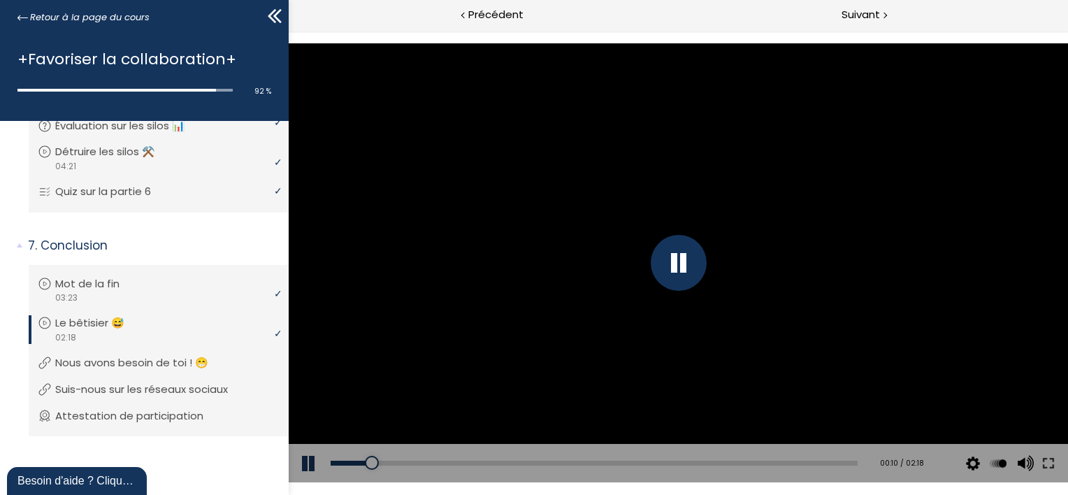
click at [454, 459] on div "Add chapter 00:32" at bounding box center [593, 463] width 527 height 39
click at [459, 464] on div "00:34" at bounding box center [593, 463] width 527 height 5
click at [527, 465] on div "00:52" at bounding box center [593, 463] width 527 height 5
click at [859, 22] on span "Suivant" at bounding box center [861, 14] width 38 height 17
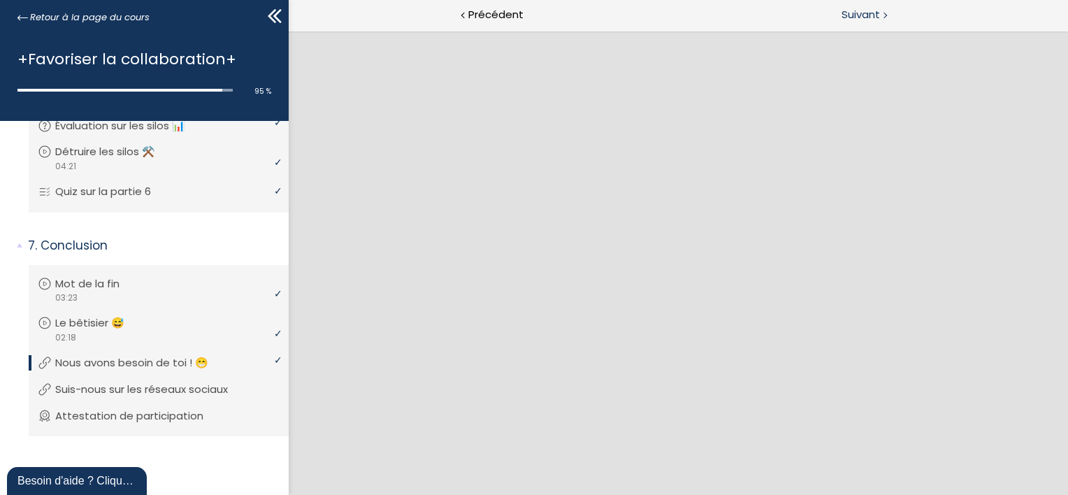
click at [861, 15] on span "Suivant" at bounding box center [861, 14] width 38 height 17
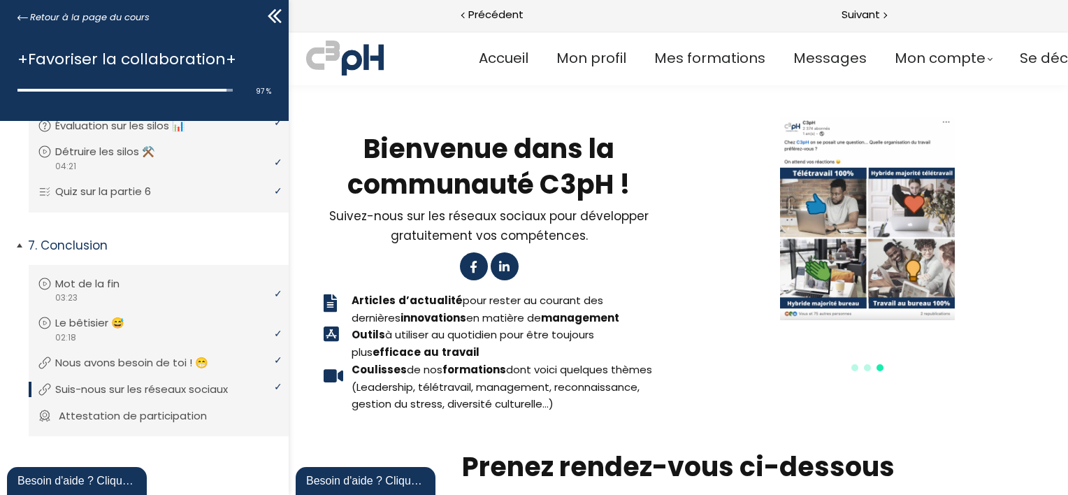
click at [143, 417] on p "Attestation de participation" at bounding box center [143, 415] width 169 height 15
drag, startPoint x: 124, startPoint y: 19, endPoint x: 195, endPoint y: 10, distance: 71.2
click at [124, 19] on span "Retour à la page du cours" at bounding box center [90, 17] width 120 height 15
